Goal: Subscribe to service/newsletter

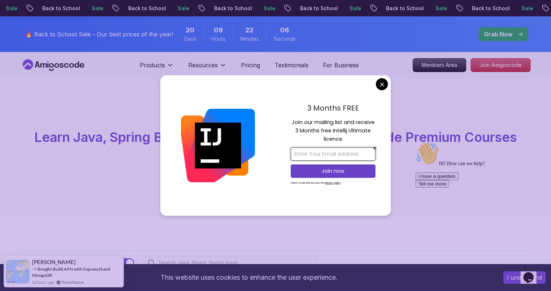
click at [311, 152] on input "email" at bounding box center [333, 154] width 85 height 13
type input "afrishaik003@gmail.com"
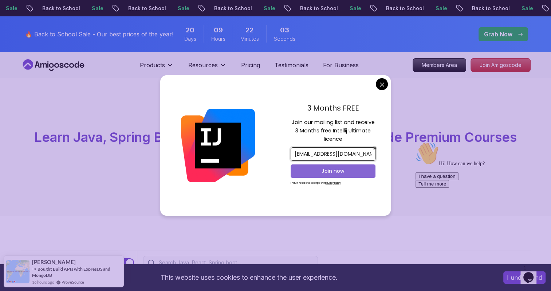
click at [331, 175] on p "Join now" at bounding box center [333, 171] width 69 height 7
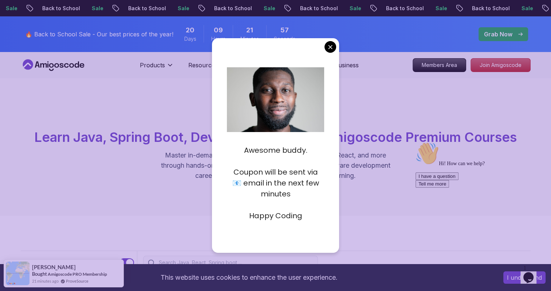
click at [285, 220] on p "Happy Coding" at bounding box center [275, 216] width 97 height 11
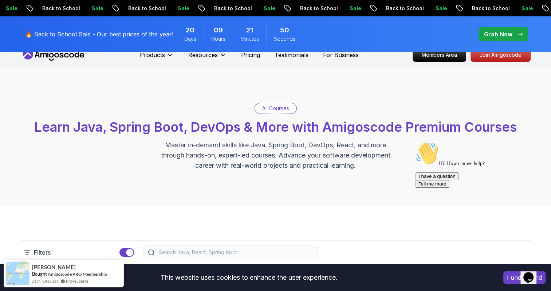
scroll to position [11, 0]
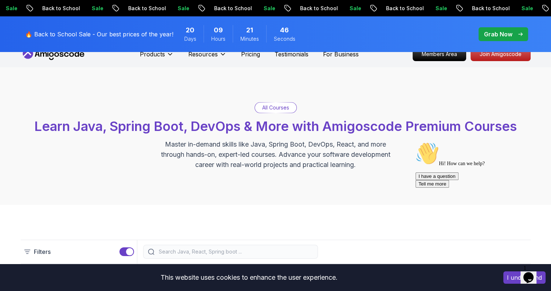
click at [511, 279] on button "I understand" at bounding box center [525, 278] width 42 height 12
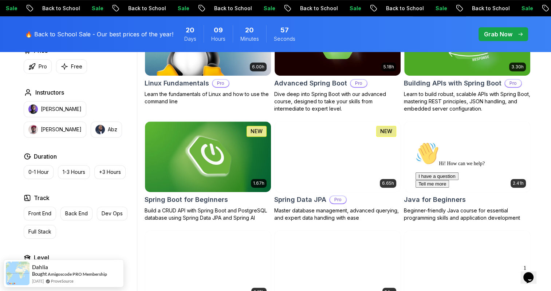
scroll to position [277, 0]
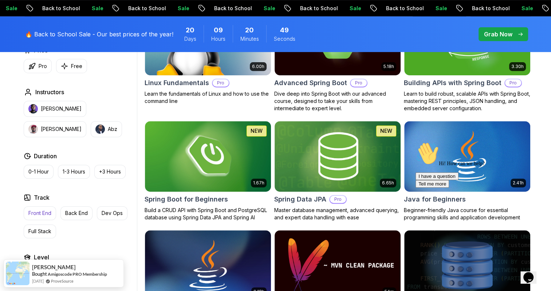
click at [40, 216] on p "Front End" at bounding box center [39, 213] width 23 height 7
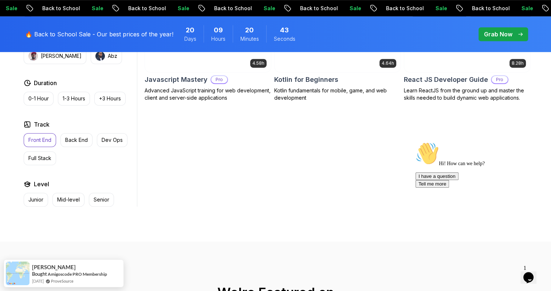
scroll to position [392, 0]
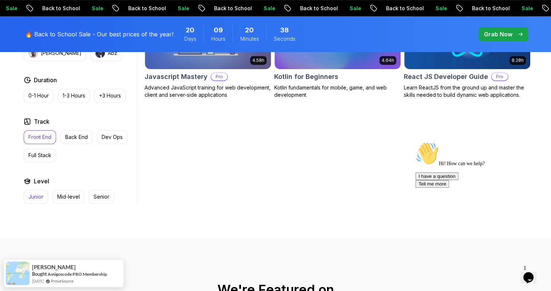
click at [31, 195] on p "Junior" at bounding box center [35, 196] width 15 height 7
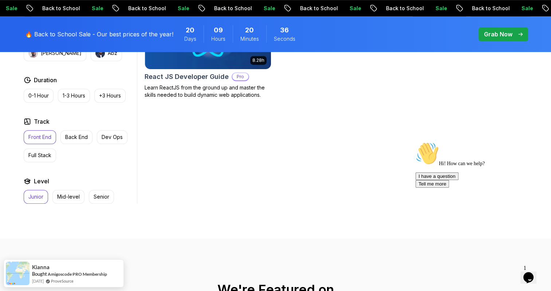
click at [51, 197] on div "Junior Mid-level Senior" at bounding box center [79, 197] width 110 height 14
click at [35, 196] on p "Junior" at bounding box center [35, 196] width 15 height 7
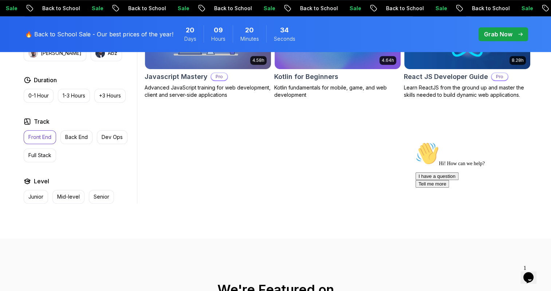
click at [51, 196] on div "Junior Mid-level Senior" at bounding box center [79, 197] width 110 height 14
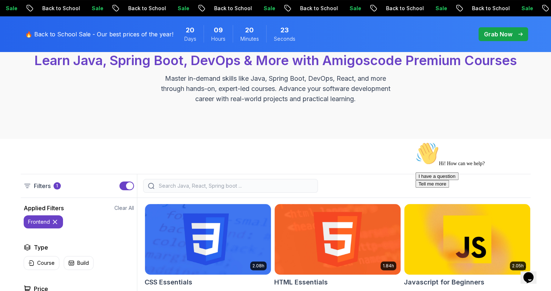
scroll to position [74, 0]
